Goal: Task Accomplishment & Management: Manage account settings

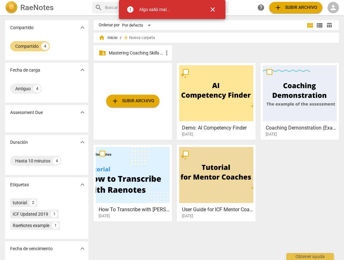
click at [336, 7] on span "person" at bounding box center [333, 8] width 8 height 8
click at [321, 15] on li "Iniciar sesión" at bounding box center [319, 15] width 40 height 15
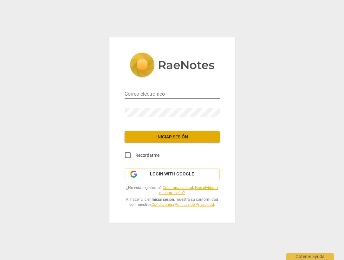
click at [139, 91] on input "email" at bounding box center [172, 94] width 95 height 9
type input "[EMAIL_ADDRESS][DOMAIN_NAME]"
click at [206, 189] on link "¿Has olvidado tu contraseña?" at bounding box center [188, 191] width 59 height 10
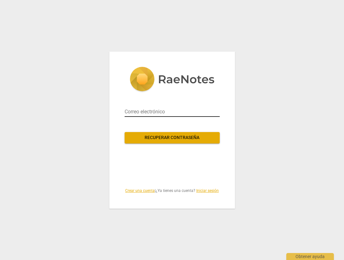
click at [155, 113] on input "email" at bounding box center [172, 112] width 95 height 10
type input "[EMAIL_ADDRESS][DOMAIN_NAME]"
click at [171, 137] on span "Recuperar contraseña" at bounding box center [172, 138] width 85 height 6
